Goal: Task Accomplishment & Management: Use online tool/utility

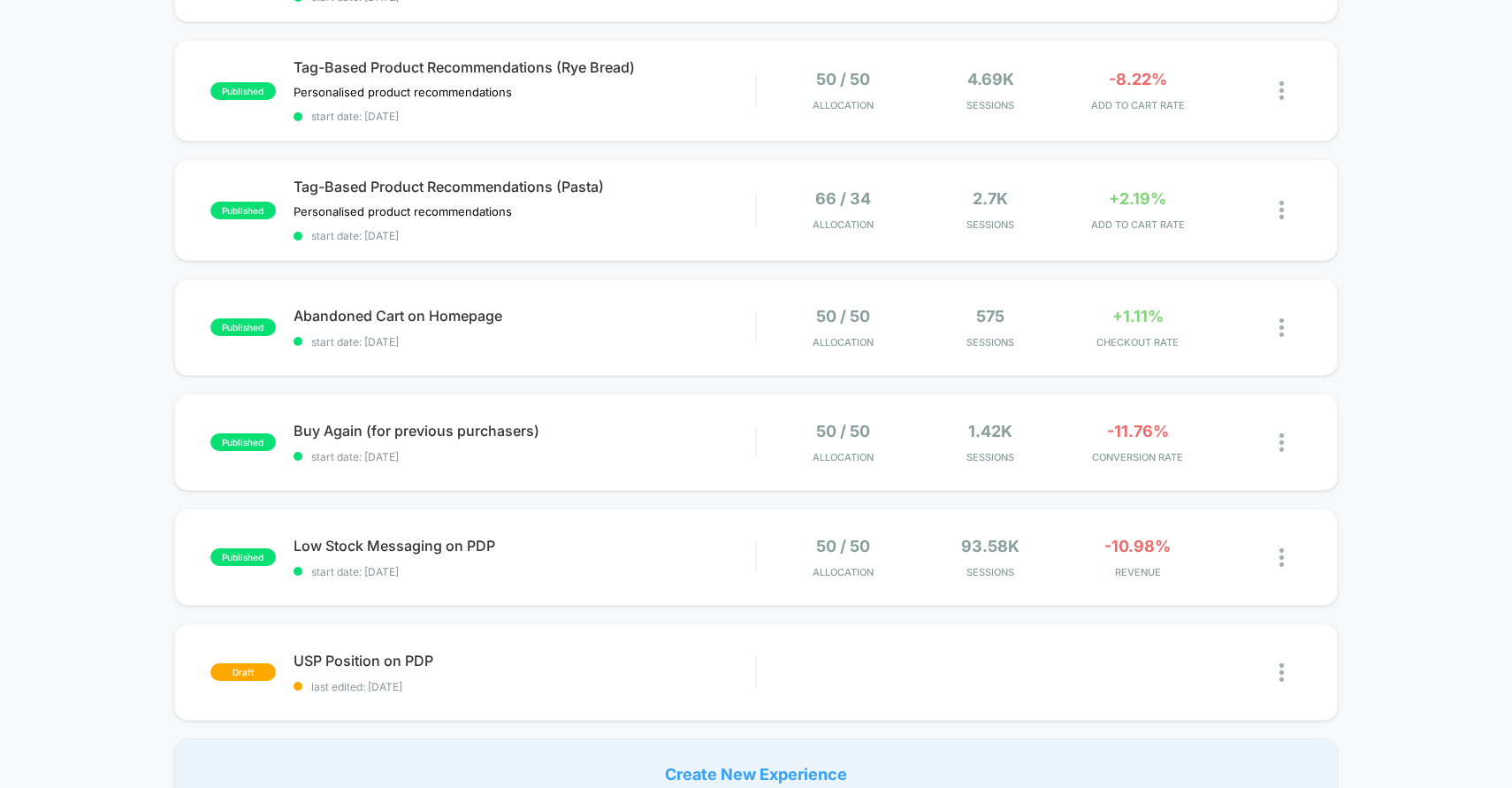
scroll to position [810, 0]
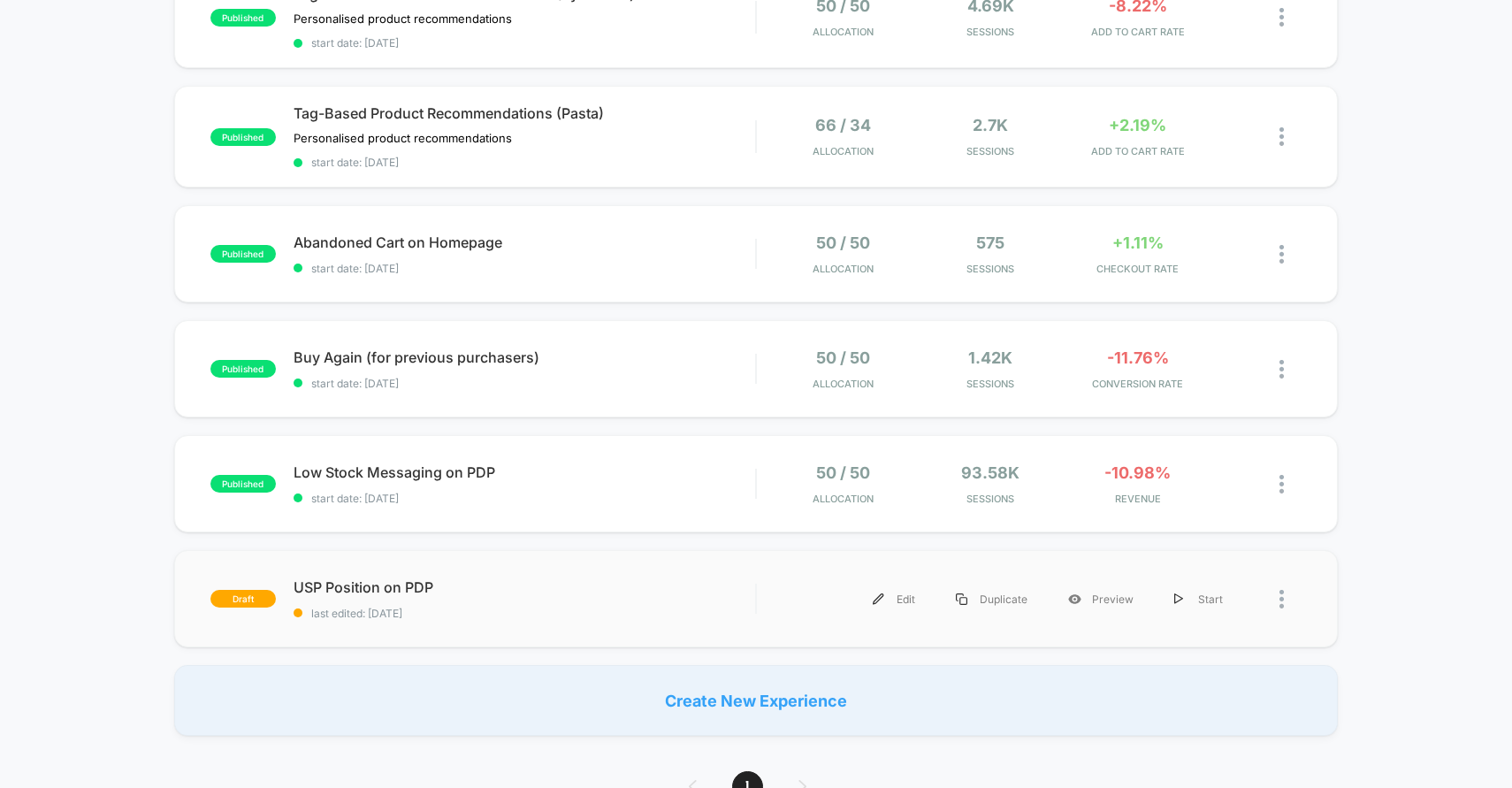
click at [600, 609] on span "last edited: [DATE]" at bounding box center [525, 612] width 463 height 13
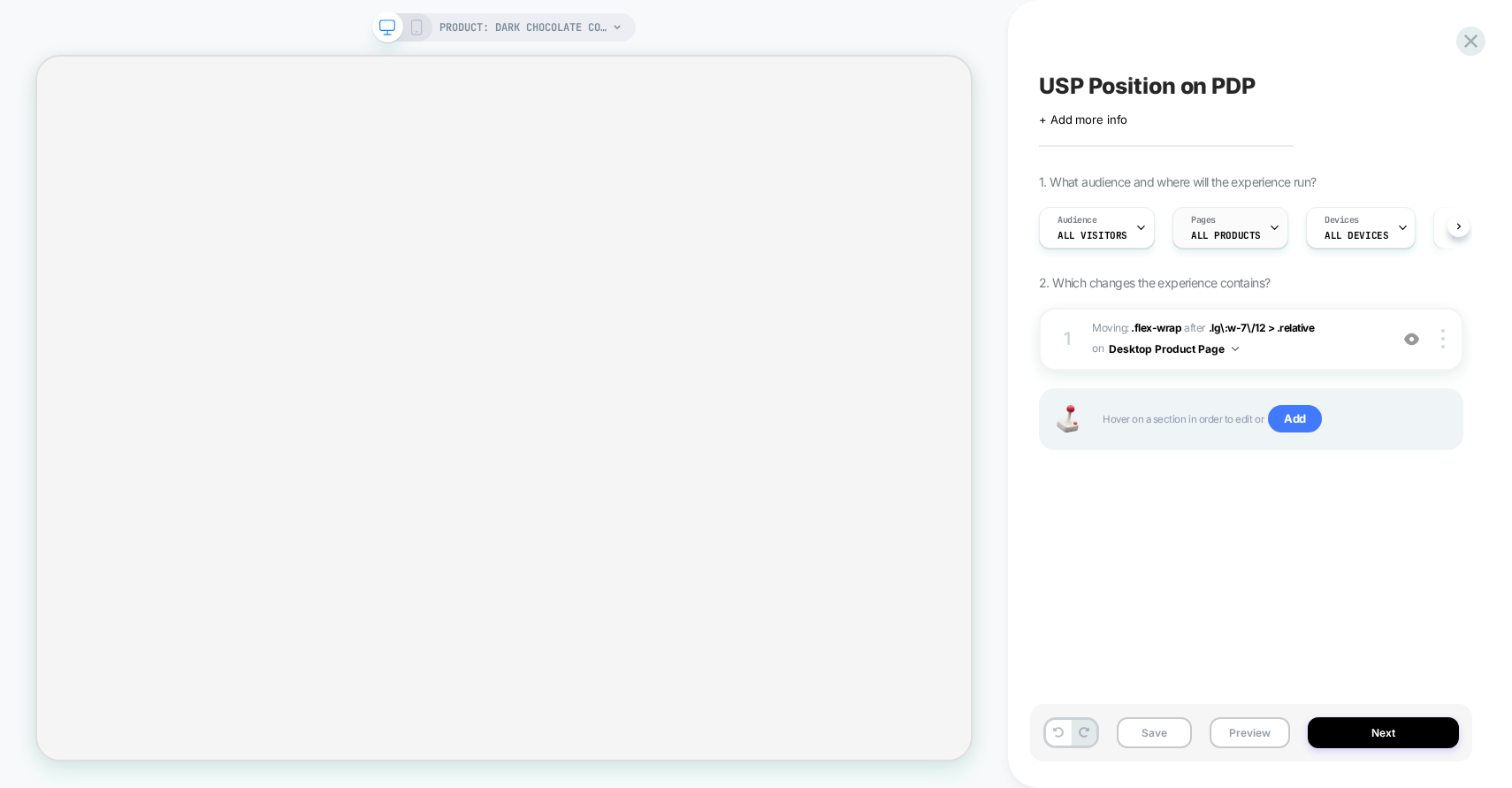
scroll to position [0, 1]
click at [1318, 356] on span "Moving: .flex-wrap .flex-wrap after .lg\:w-7\/12 > .relative .lg\:w-7\/12 > .re…" at bounding box center [1235, 339] width 288 height 42
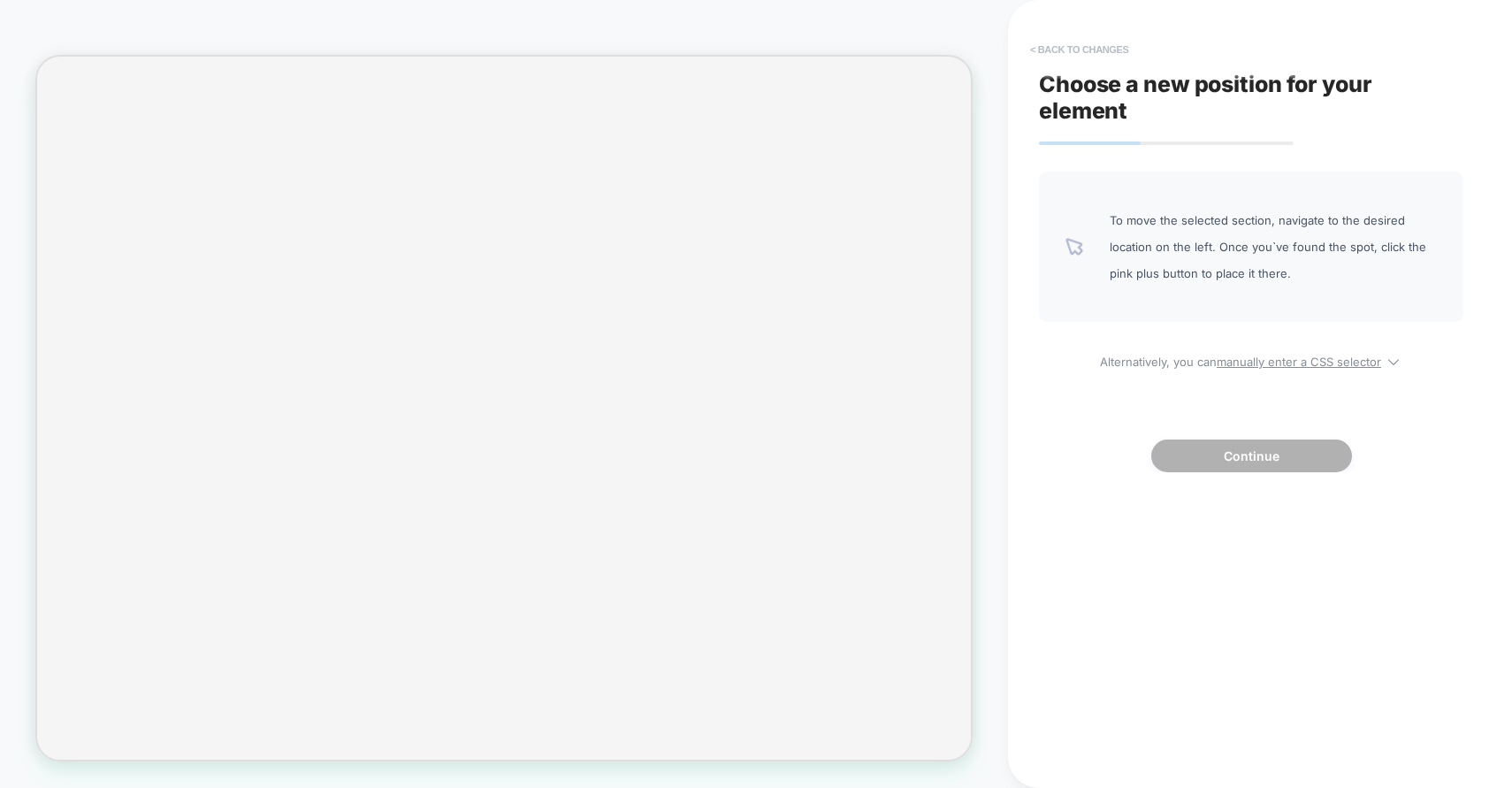
click at [1065, 50] on button "< Back to changes" at bounding box center [1080, 49] width 117 height 29
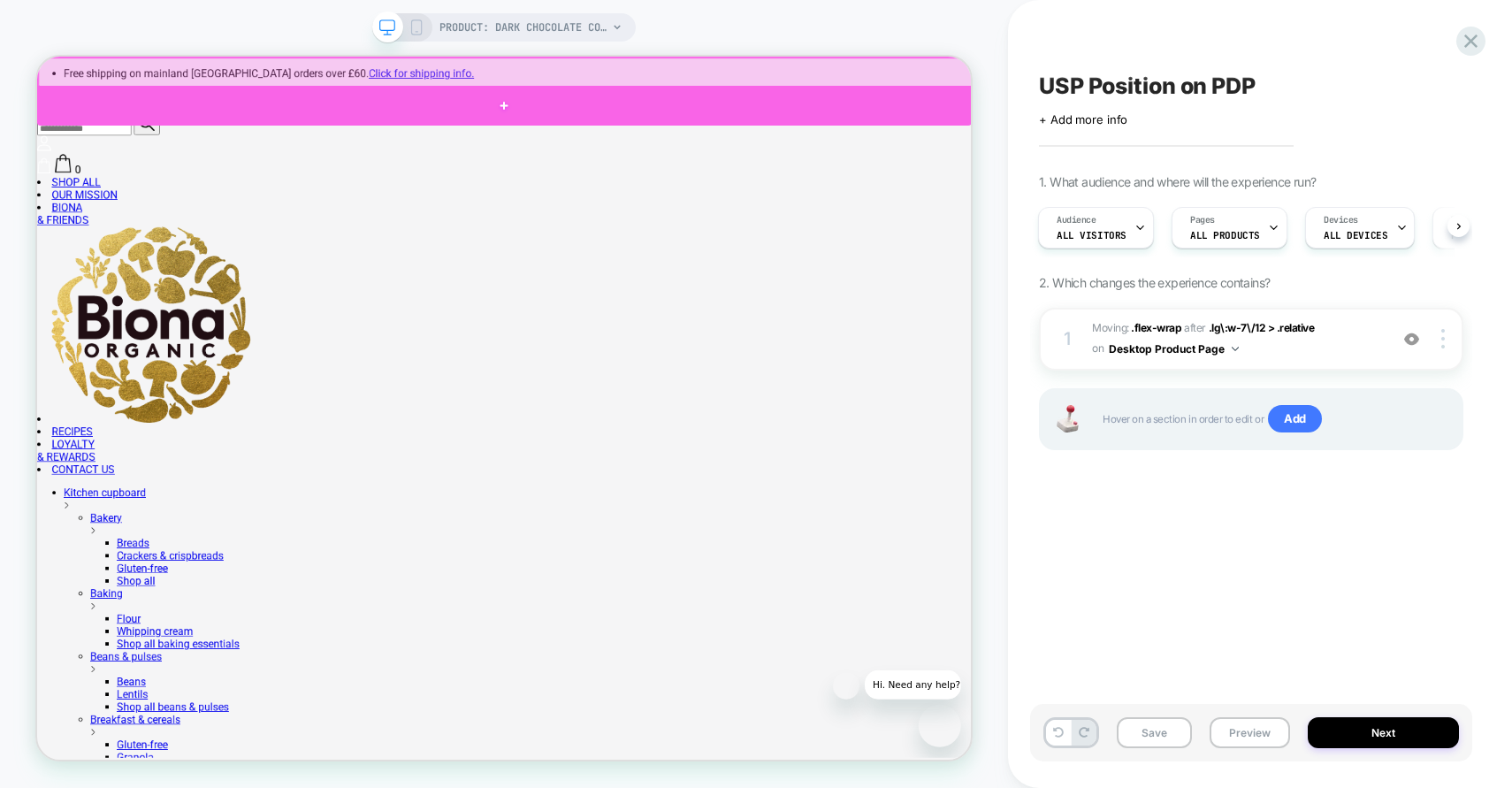
scroll to position [0, 0]
click at [965, 96] on div at bounding box center [661, 123] width 1246 height 53
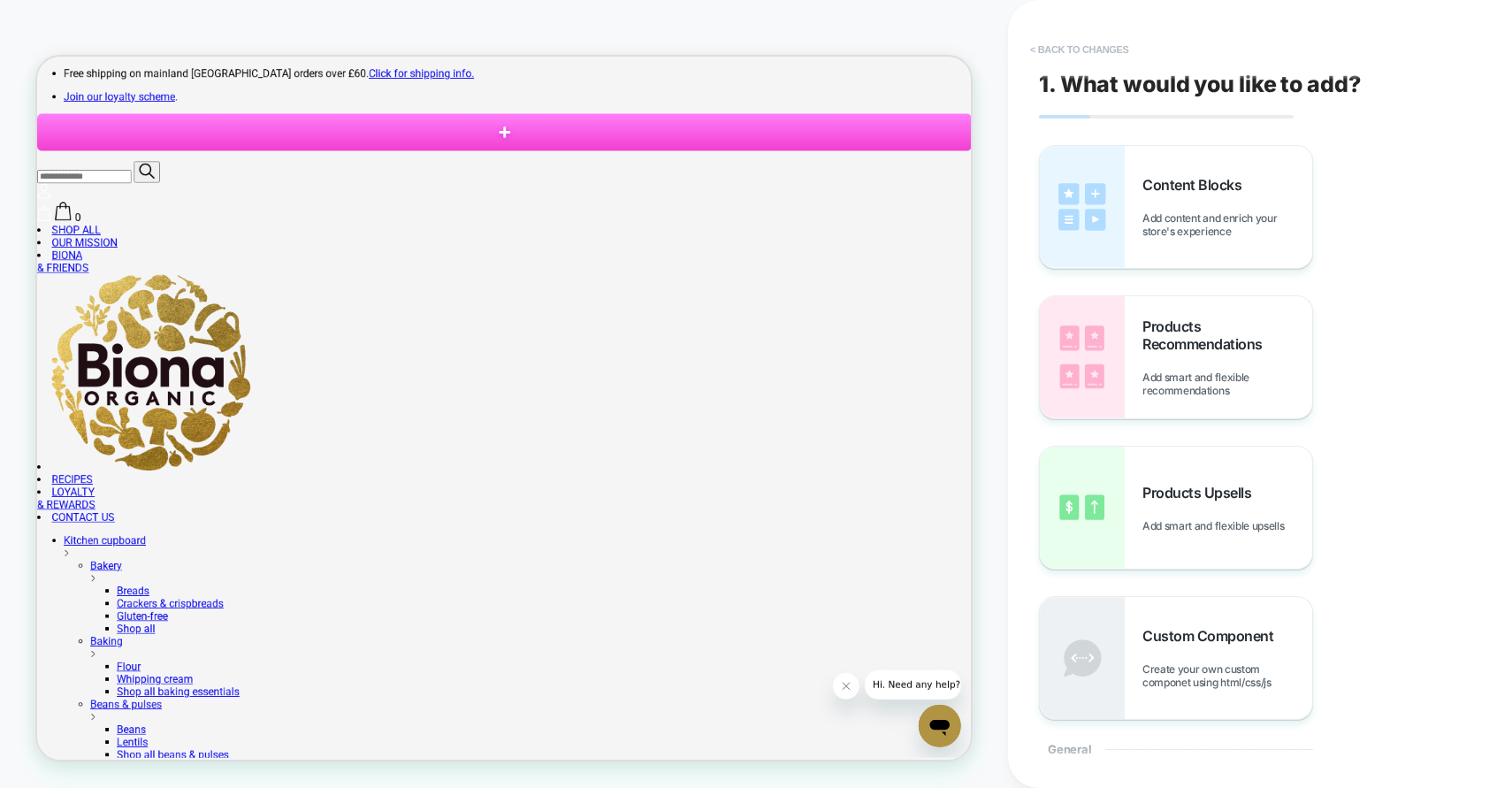
click at [1042, 42] on button "< Back to changes" at bounding box center [1080, 49] width 117 height 29
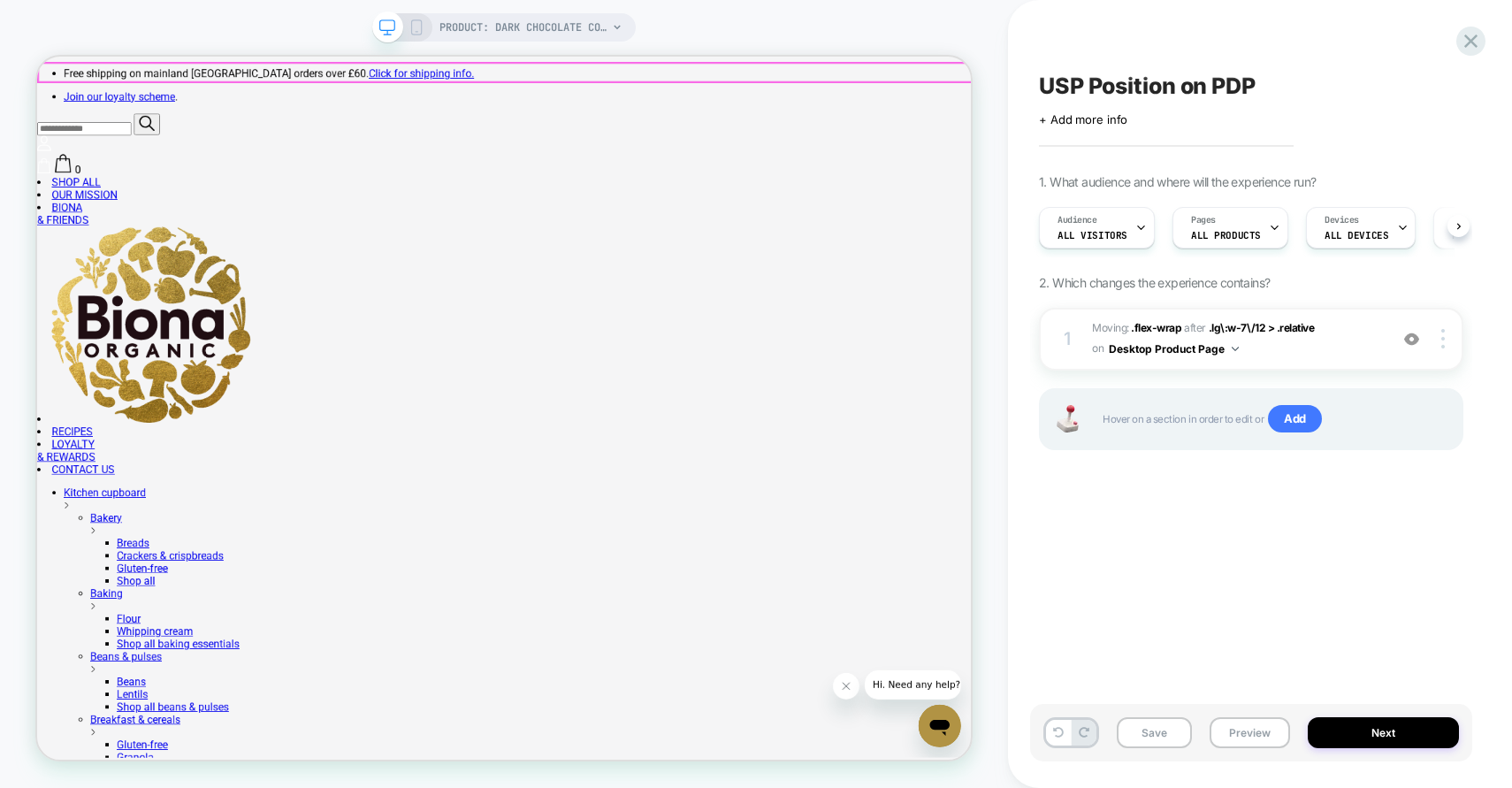
scroll to position [0, 1]
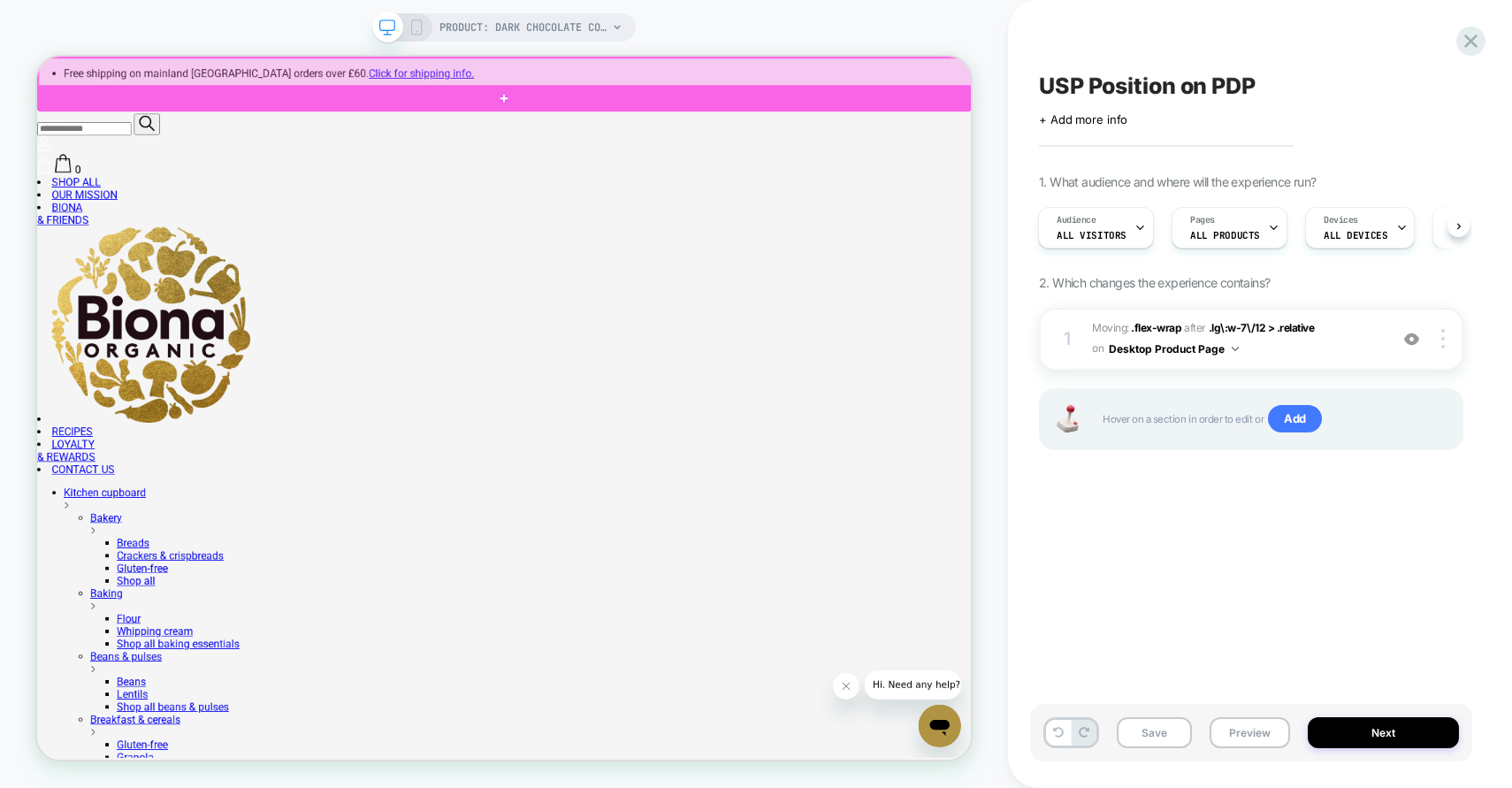
click at [1035, 78] on div at bounding box center [662, 77] width 1246 height 39
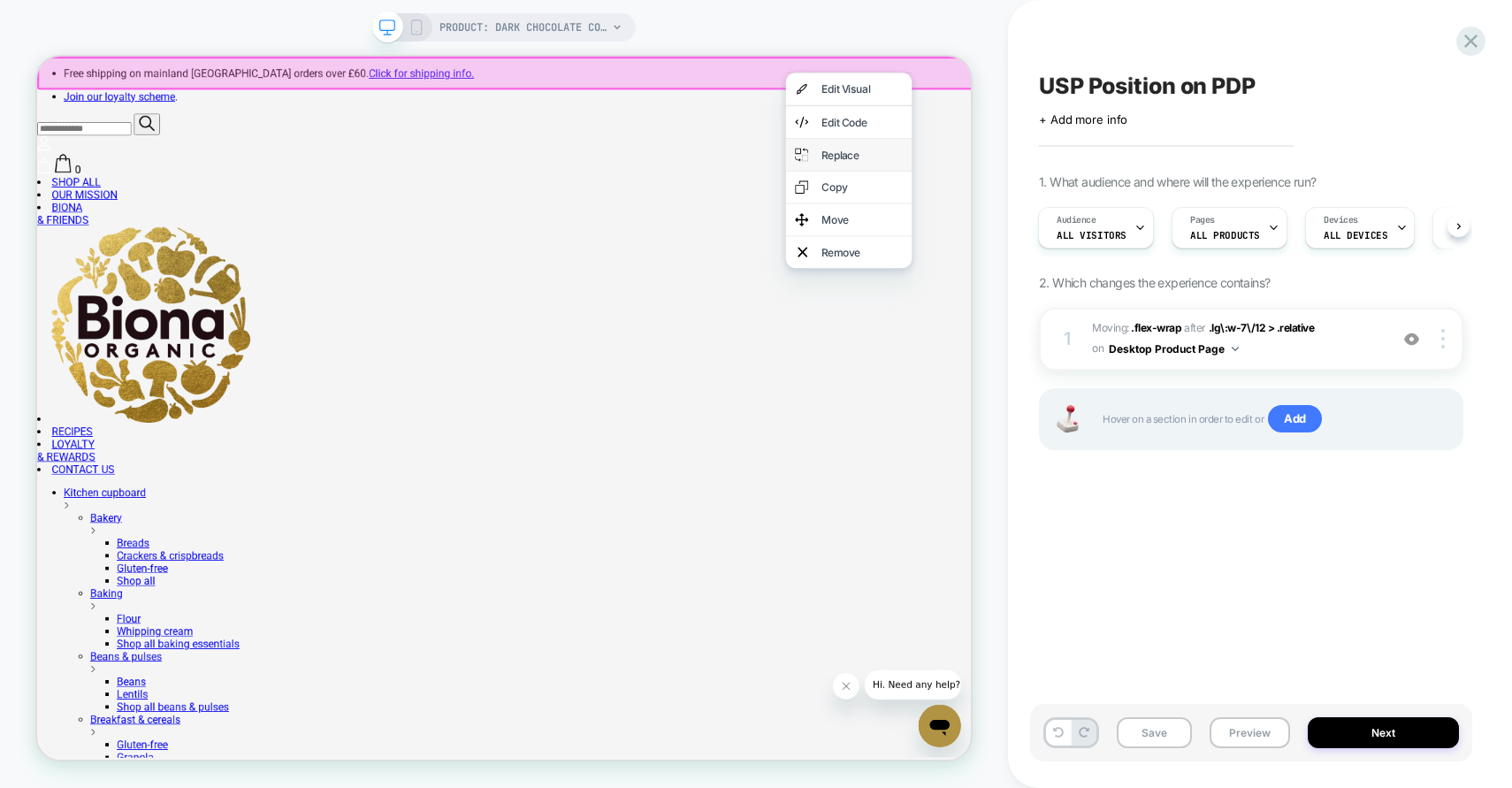
click at [1139, 197] on div "Replace" at bounding box center [1136, 188] width 108 height 18
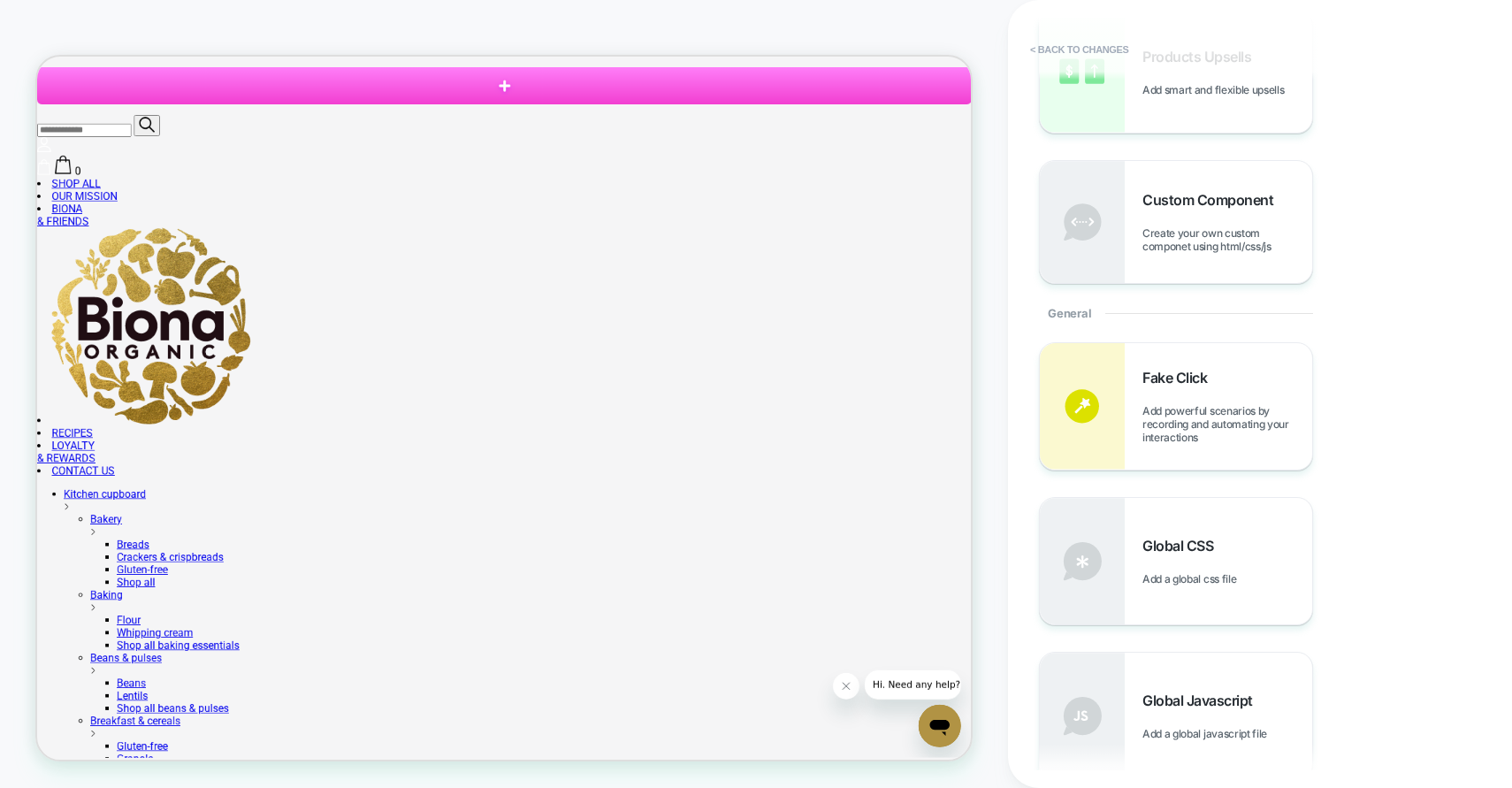
scroll to position [0, 0]
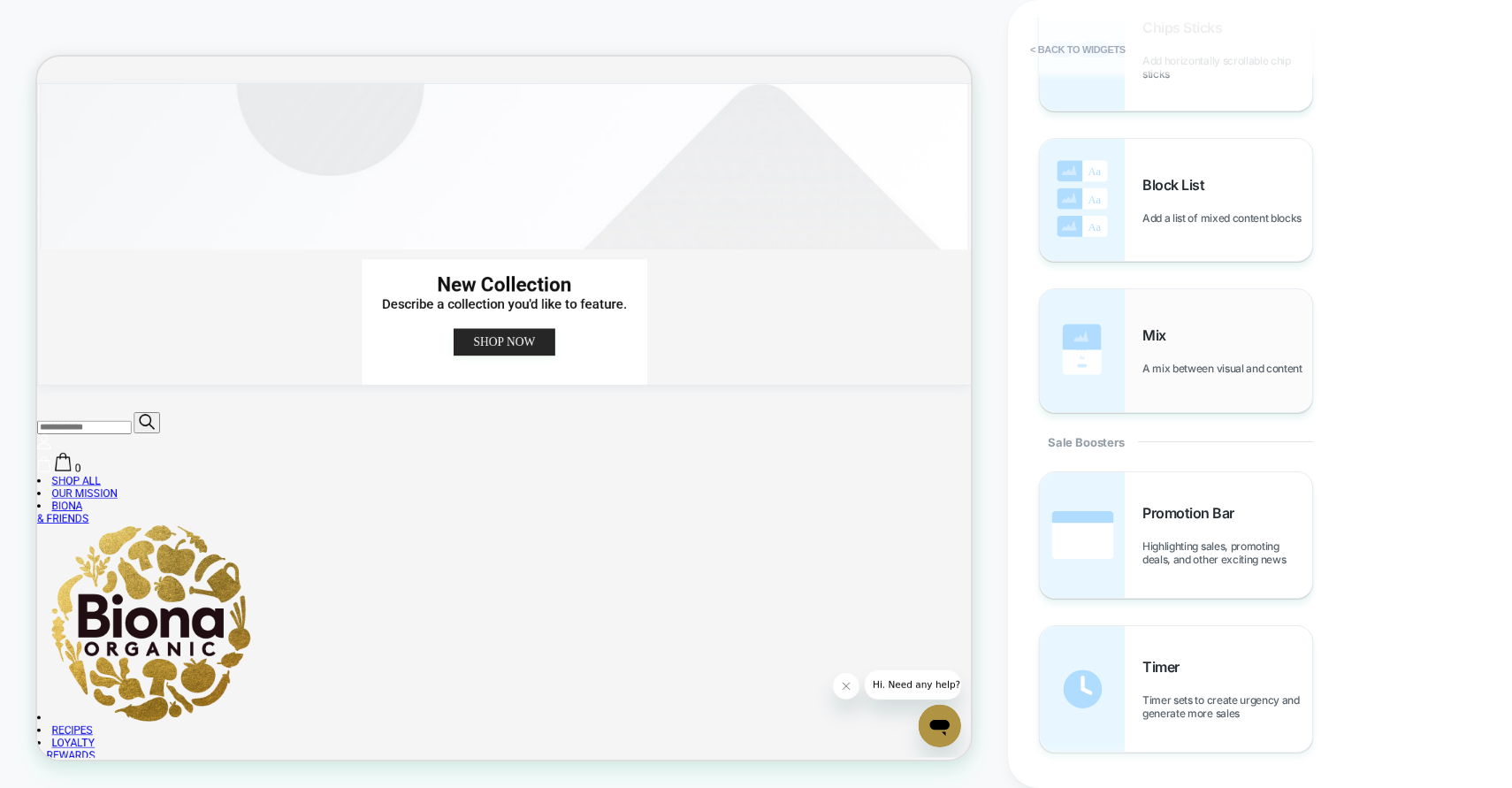
scroll to position [1270, 0]
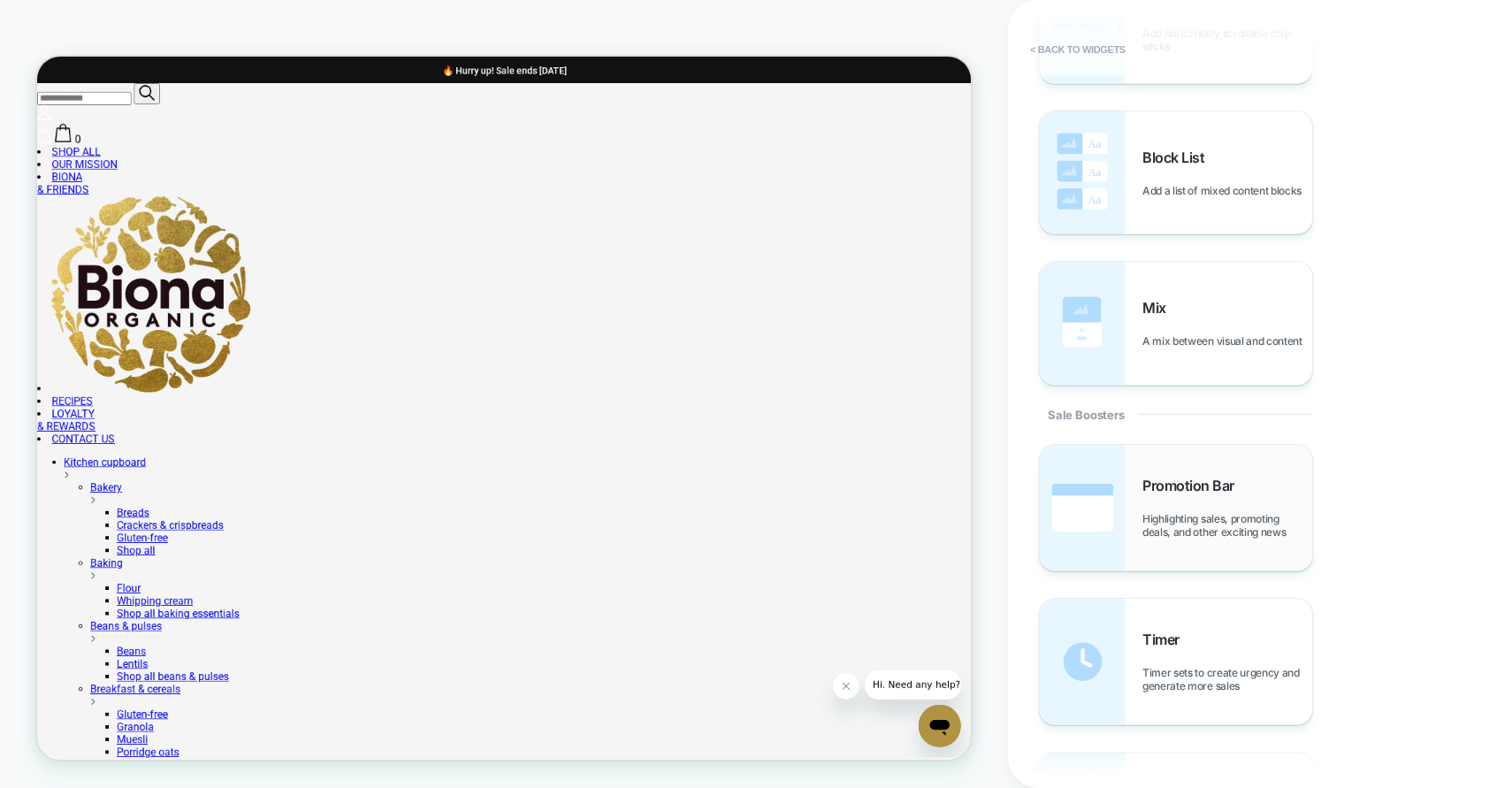
click at [1194, 517] on span "Highlighting sales, promoting deals, and other exciting news" at bounding box center [1227, 525] width 170 height 27
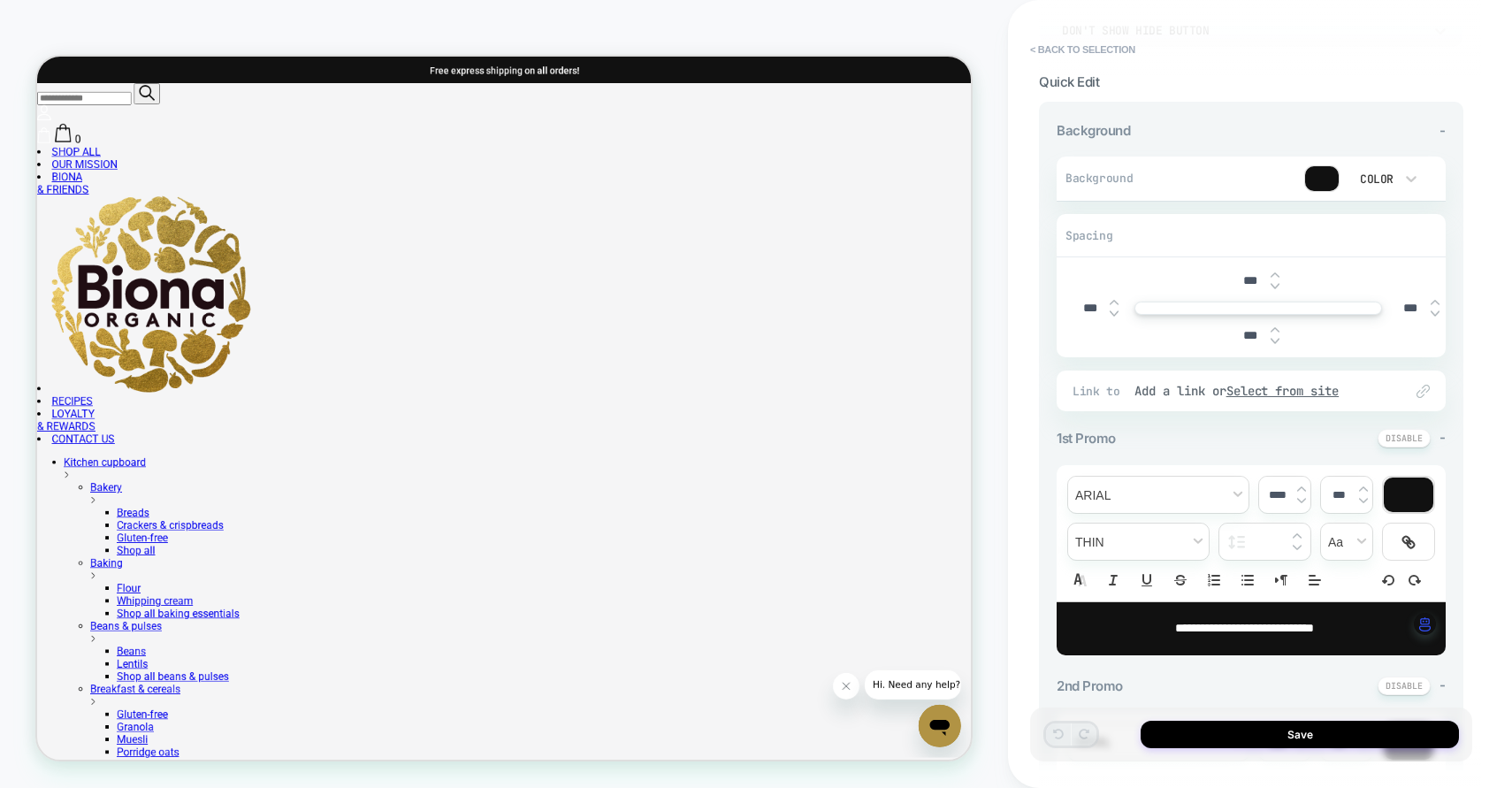
scroll to position [0, 0]
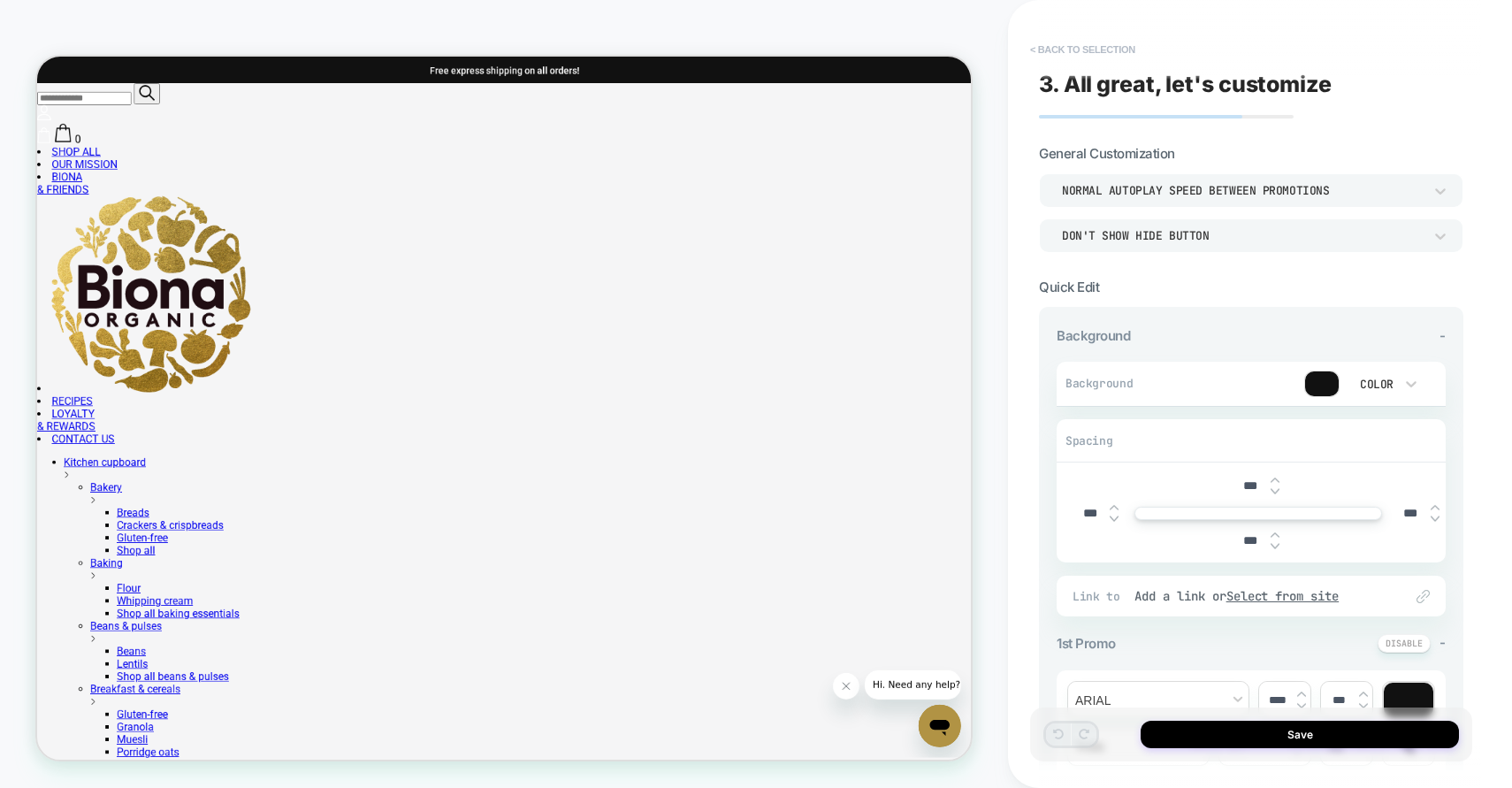
click at [1049, 53] on button "< Back to selection" at bounding box center [1083, 49] width 123 height 29
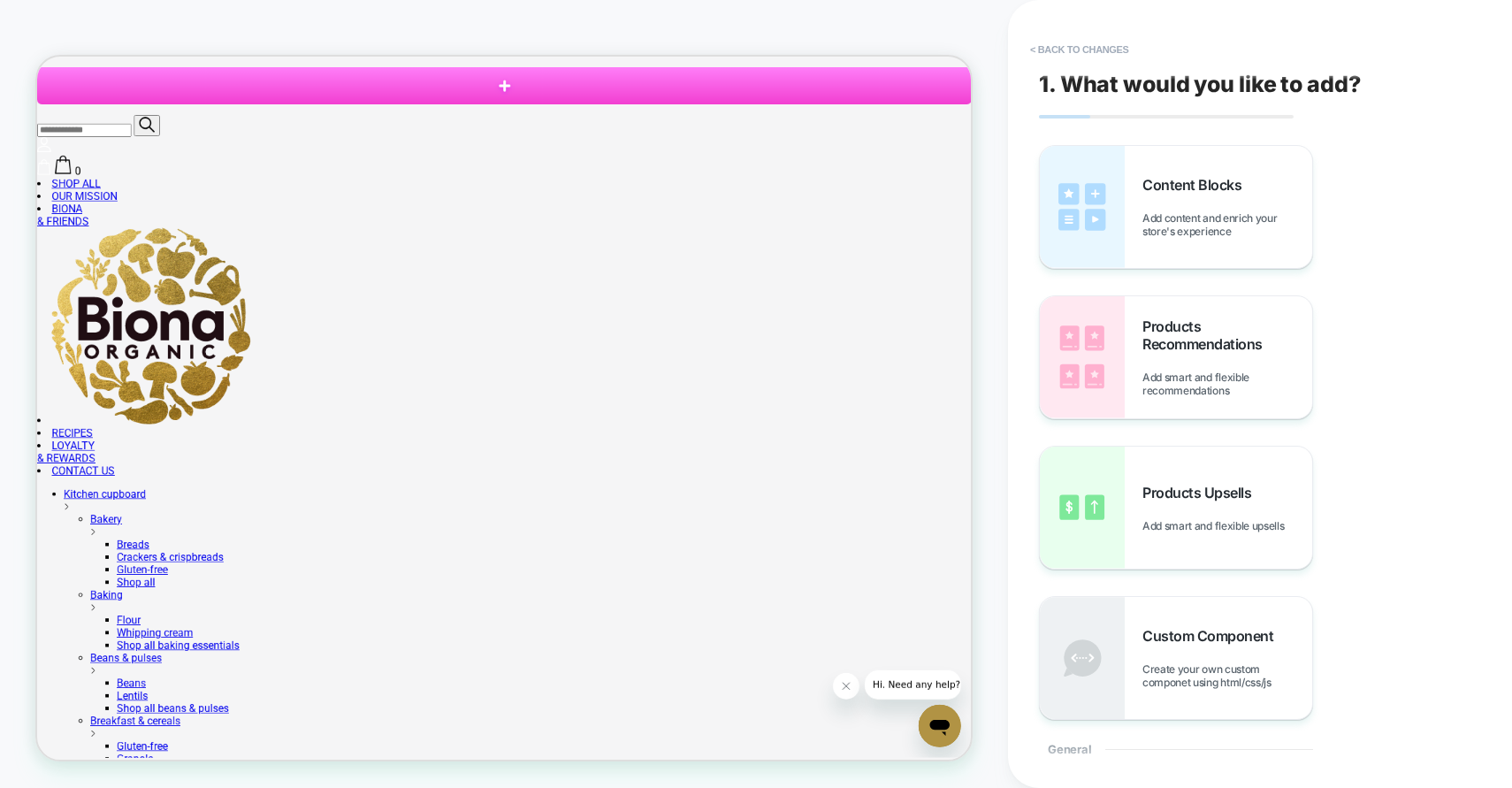
click at [1049, 53] on button "< Back to changes" at bounding box center [1080, 49] width 117 height 29
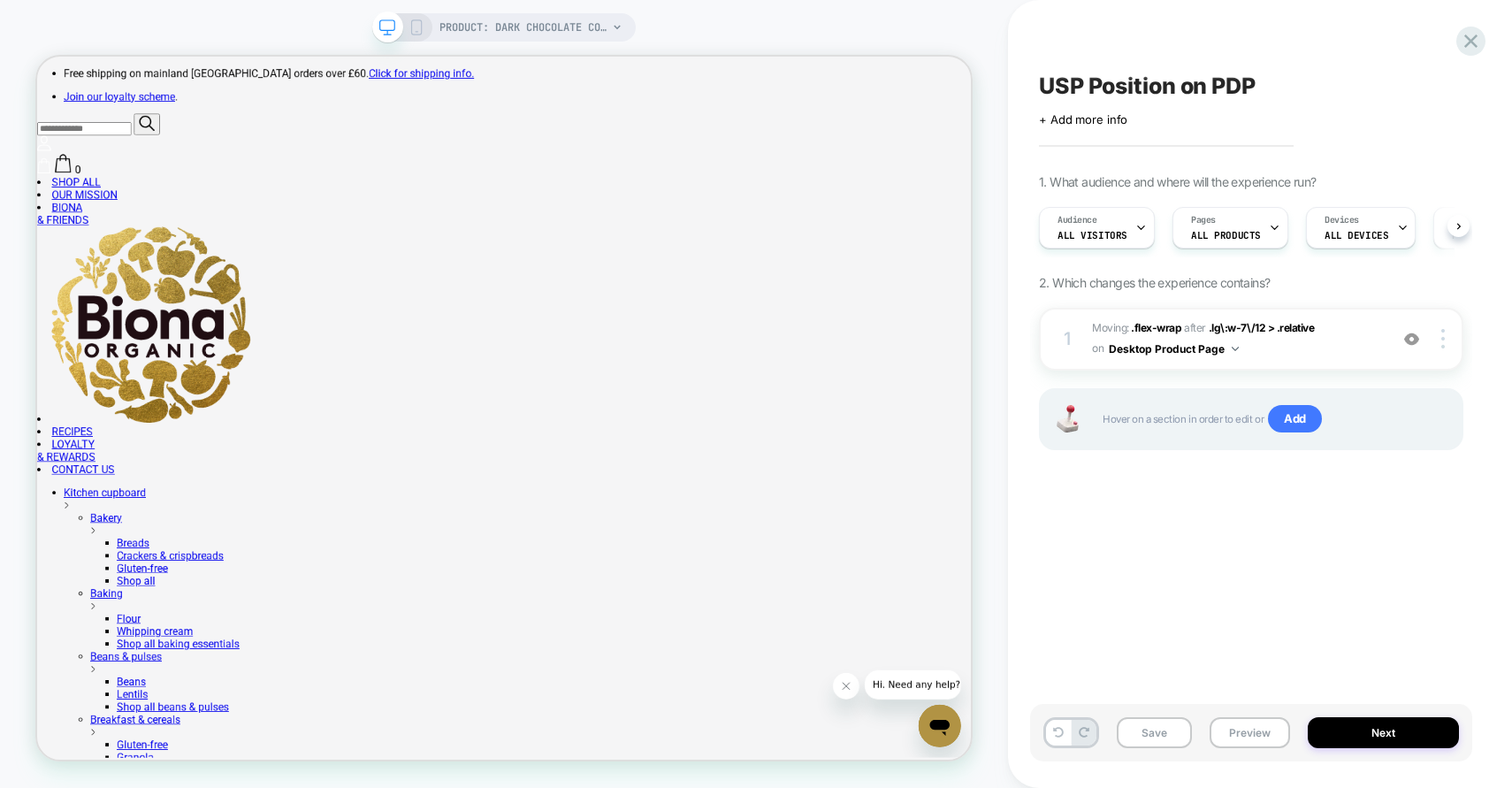
scroll to position [0, 1]
click at [1477, 26] on div "USP Position on PDP Click to edit experience details + Add more info 1. What au…" at bounding box center [1260, 394] width 442 height 788
click at [1470, 46] on icon at bounding box center [1470, 42] width 24 height 24
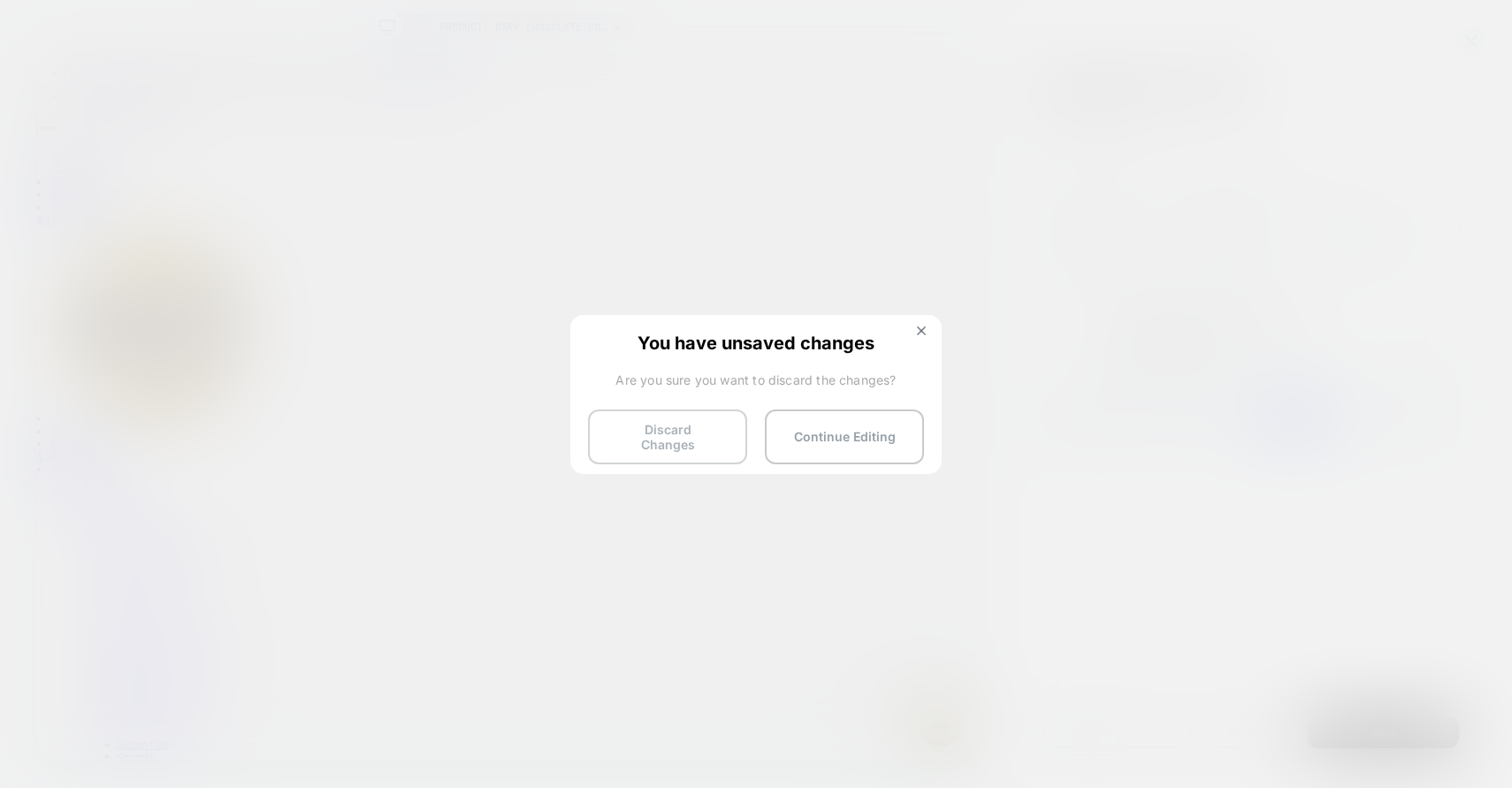
click at [683, 429] on button "Discard Changes" at bounding box center [667, 436] width 159 height 54
